Goal: Information Seeking & Learning: Learn about a topic

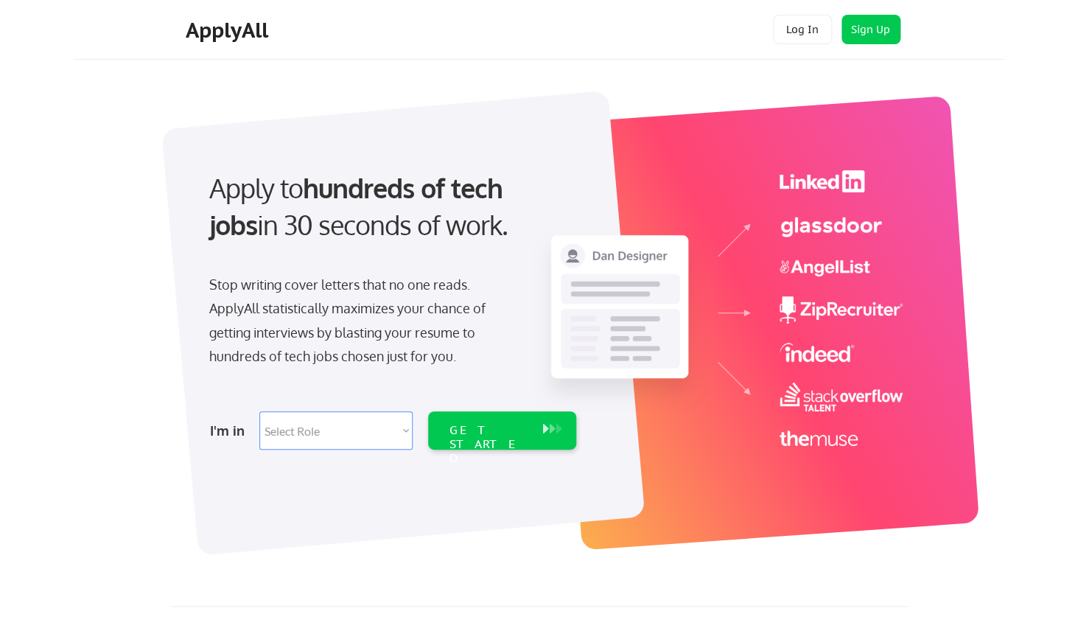
click at [259, 411] on select "Select Role Software Engineering Product Management Customer Success Sales UI/U…" at bounding box center [335, 430] width 153 height 38
select select ""sales0""
click option "Sales" at bounding box center [0, 0] width 0 height 0
select select ""sales0""
click at [482, 426] on div "GET STARTED" at bounding box center [488, 444] width 79 height 43
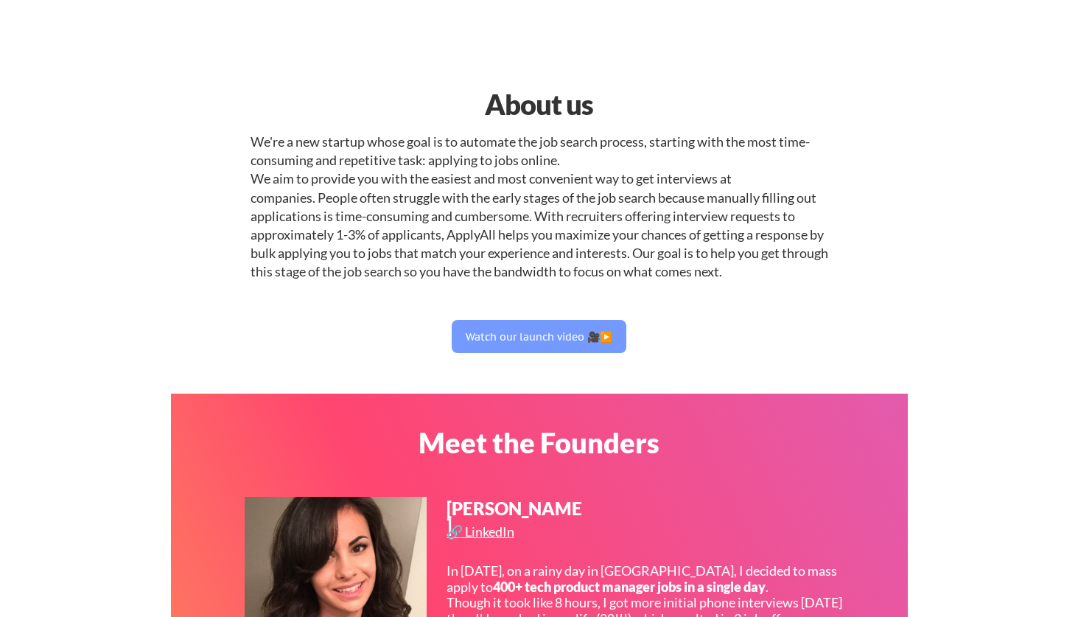
select select ""sales0""
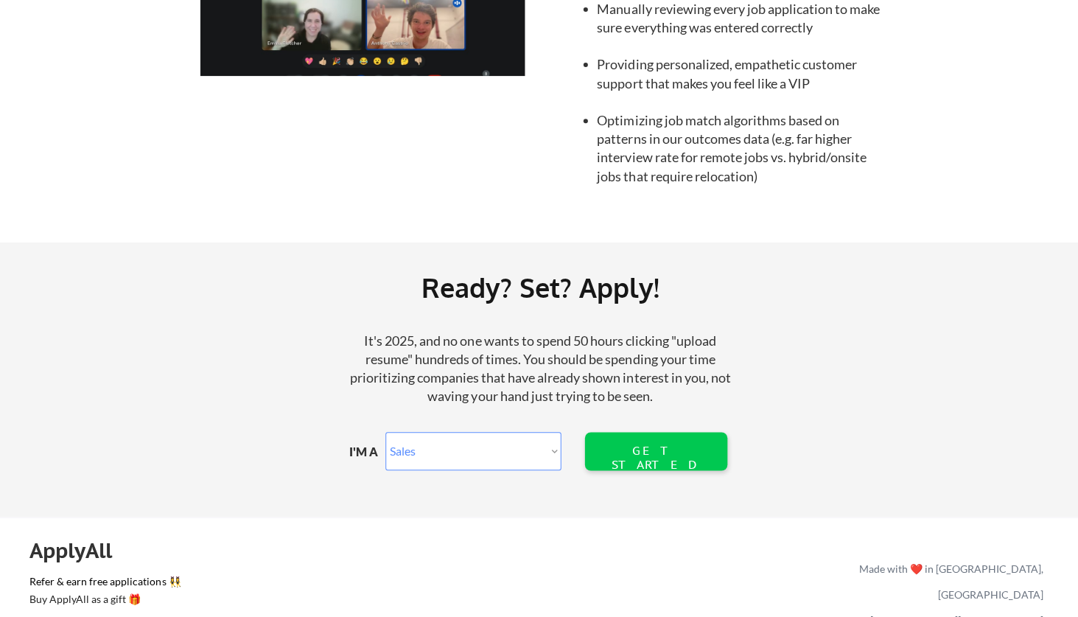
scroll to position [1677, 0]
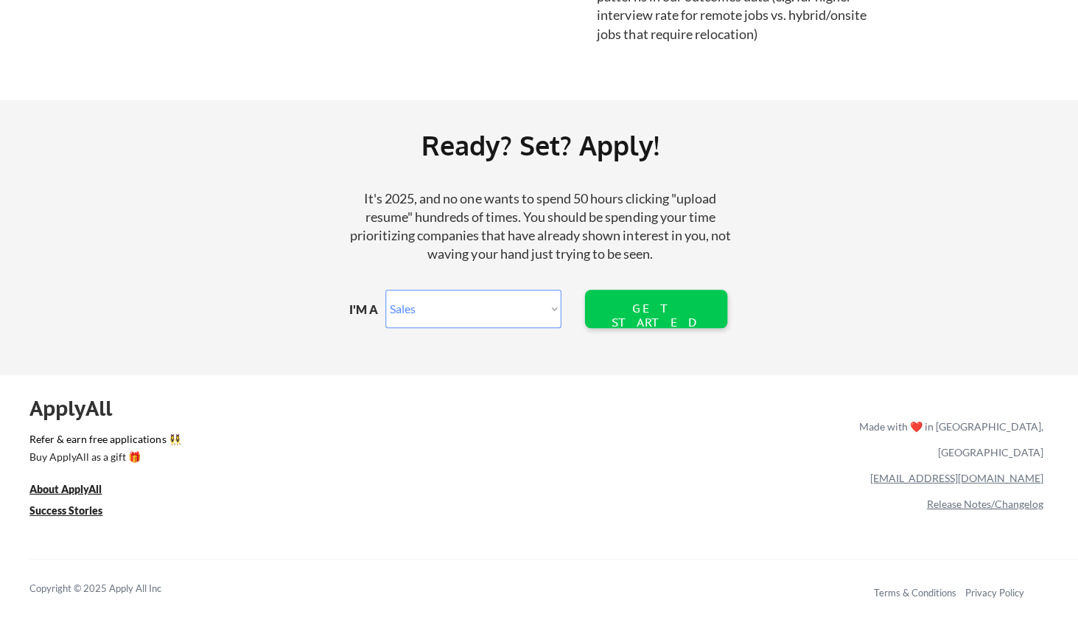
click at [936, 497] on link "Release Notes/Changelog" at bounding box center [983, 503] width 116 height 13
